Goal: Information Seeking & Learning: Understand process/instructions

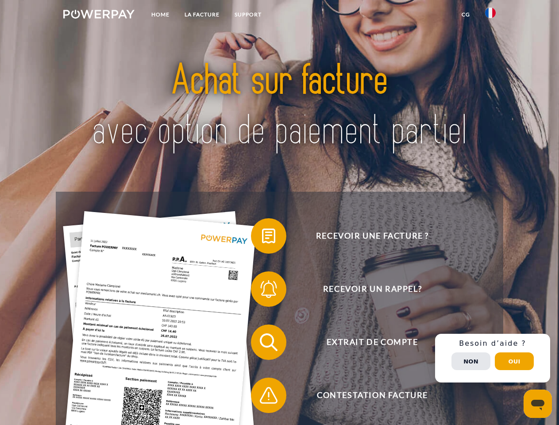
click at [99, 15] on img at bounding box center [98, 14] width 71 height 9
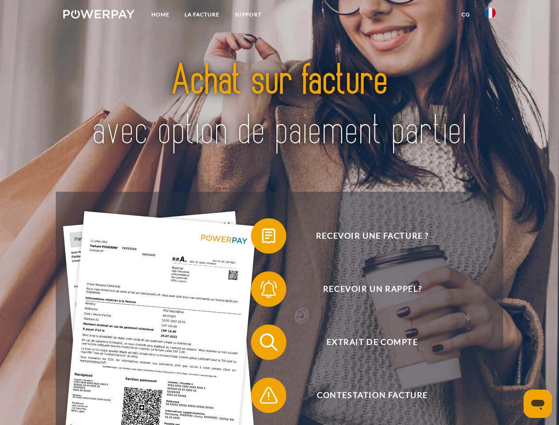
click at [490, 15] on img at bounding box center [490, 13] width 11 height 11
click at [465, 15] on link "CG" at bounding box center [465, 15] width 23 height 16
click at [262, 238] on span at bounding box center [255, 236] width 44 height 44
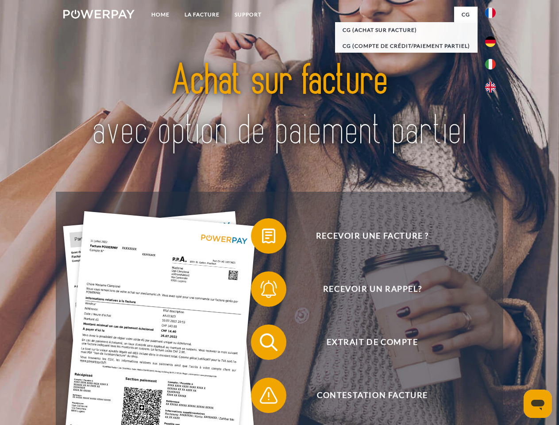
click at [262, 291] on span at bounding box center [255, 289] width 44 height 44
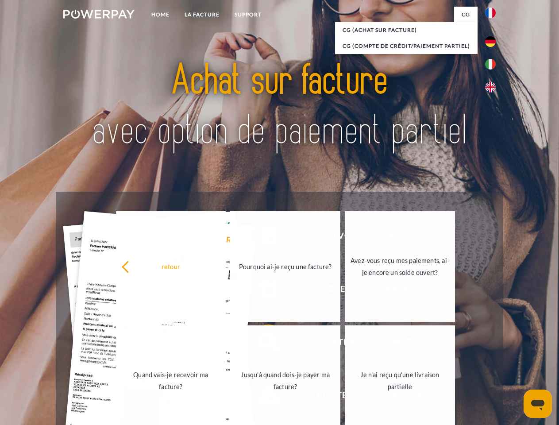
click at [262, 344] on link "Jusqu'à quand dois-je payer ma facture?" at bounding box center [285, 380] width 110 height 111
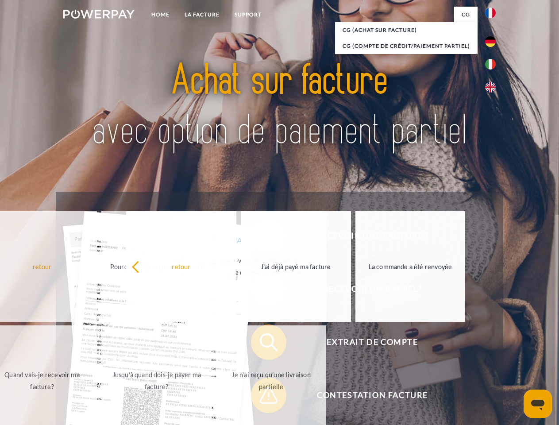
click at [262, 397] on span at bounding box center [255, 395] width 44 height 44
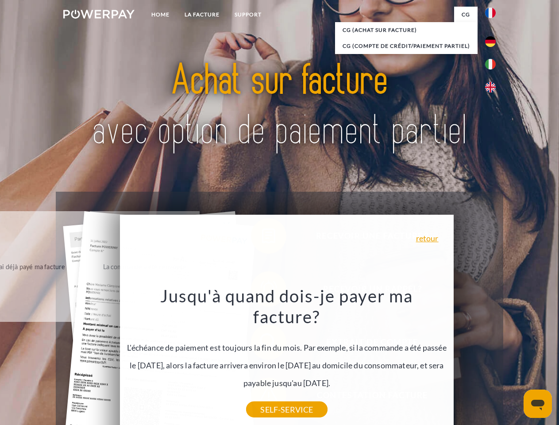
click at [492, 358] on div "Recevoir une facture ? Recevoir un rappel? Extrait de compte retour" at bounding box center [279, 369] width 447 height 354
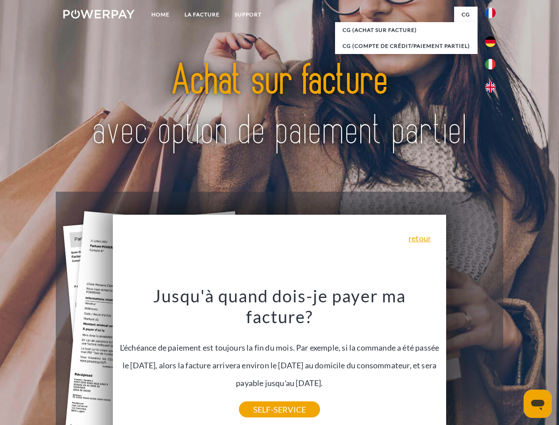
click at [471, 360] on span "Extrait de compte" at bounding box center [372, 341] width 217 height 35
click at [514, 361] on header "Home LA FACTURE Support" at bounding box center [279, 305] width 559 height 611
